Goal: Information Seeking & Learning: Learn about a topic

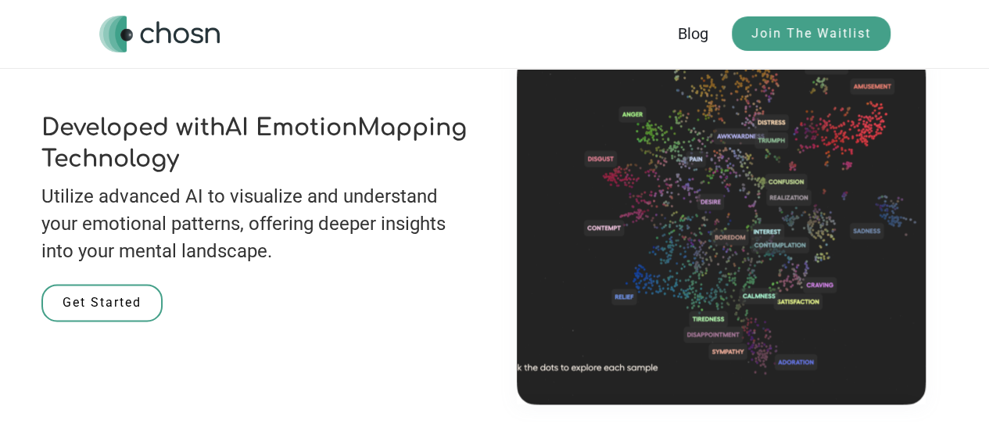
scroll to position [978, 0]
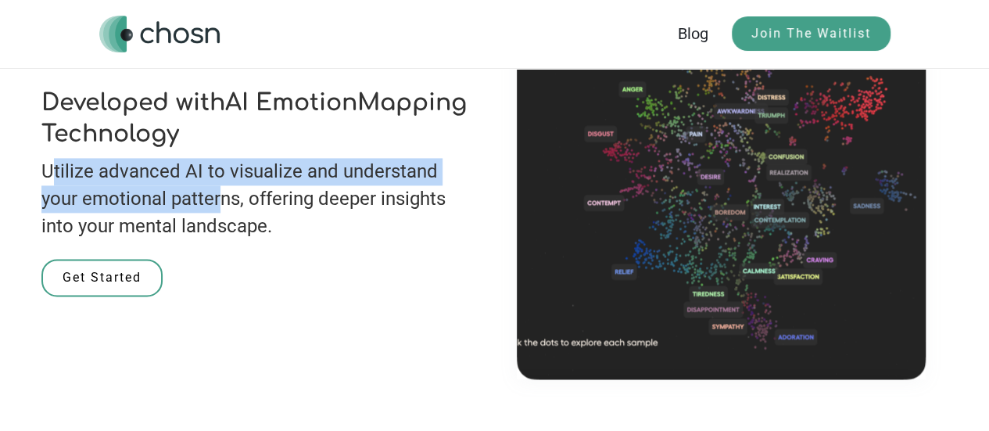
drag, startPoint x: 48, startPoint y: 171, endPoint x: 225, endPoint y: 206, distance: 180.0
click at [225, 206] on p "Utilize advanced AI to visualize and understand your emotional patterns, offeri…" at bounding box center [257, 199] width 432 height 82
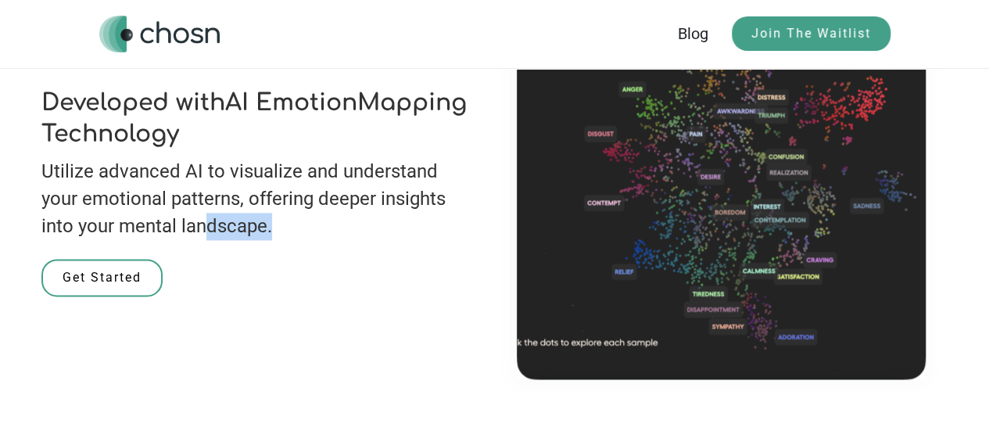
drag, startPoint x: 288, startPoint y: 227, endPoint x: 187, endPoint y: 217, distance: 101.4
click at [187, 217] on p "Utilize advanced AI to visualize and understand your emotional patterns, offeri…" at bounding box center [257, 199] width 432 height 82
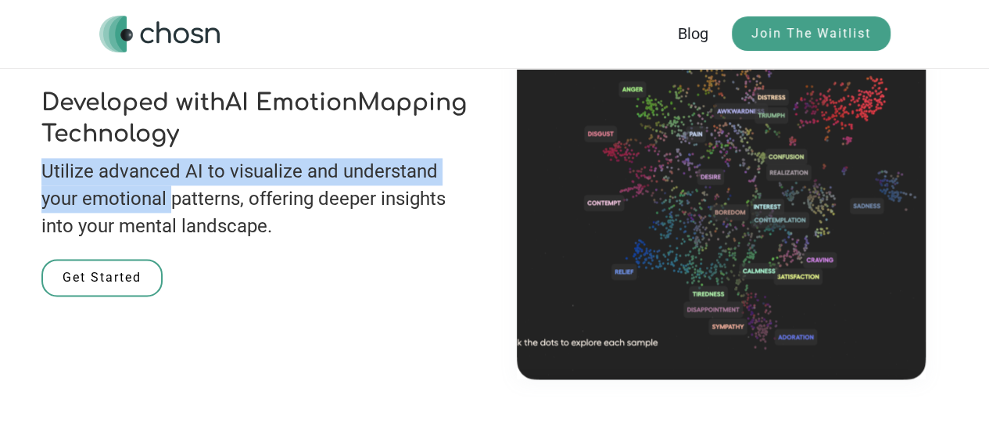
drag, startPoint x: 170, startPoint y: 212, endPoint x: 37, endPoint y: 178, distance: 137.3
click at [37, 178] on div "Developed with AI Emotion Mapping Technology Utilize advanced AI to visualize a…" at bounding box center [495, 204] width 938 height 350
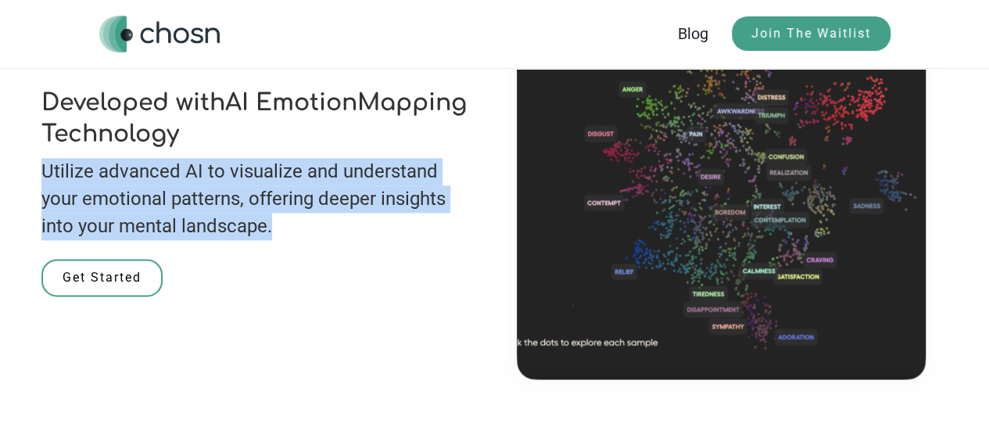
drag, startPoint x: 44, startPoint y: 169, endPoint x: 275, endPoint y: 237, distance: 241.3
click at [275, 237] on p "Utilize advanced AI to visualize and understand your emotional patterns, offeri…" at bounding box center [257, 199] width 432 height 82
copy p "Utilize advanced AI to visualize and understand your emotional patterns, offeri…"
